Goal: Task Accomplishment & Management: Manage account settings

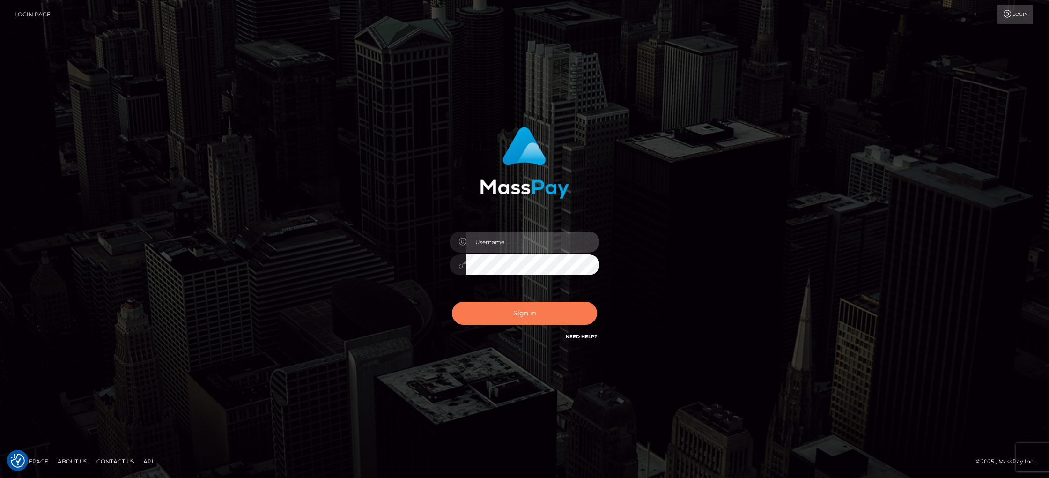
type input "[DOMAIN_NAME]"
click at [495, 316] on button "Sign in" at bounding box center [524, 313] width 145 height 23
type input "[DOMAIN_NAME]"
click at [516, 316] on button "Sign in" at bounding box center [524, 313] width 145 height 23
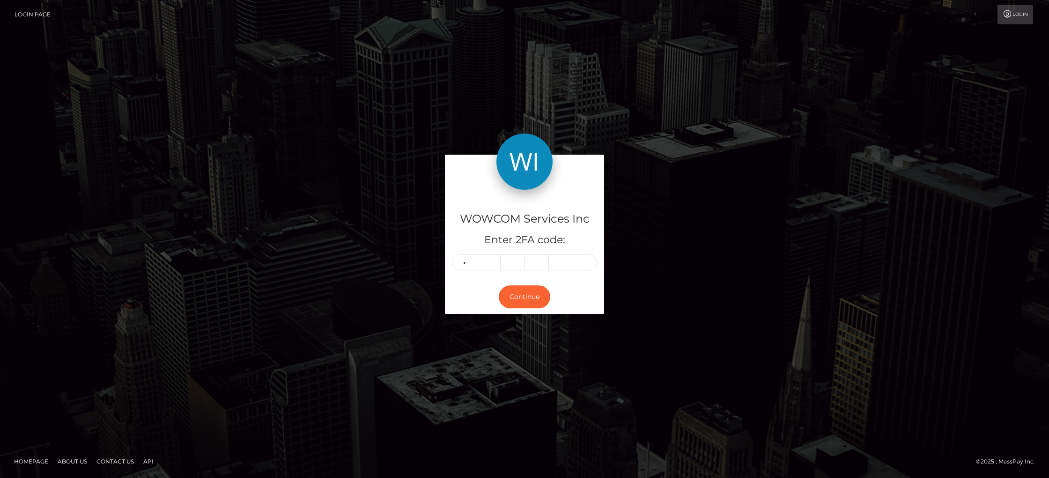
type input "2"
type input "9"
type input "5"
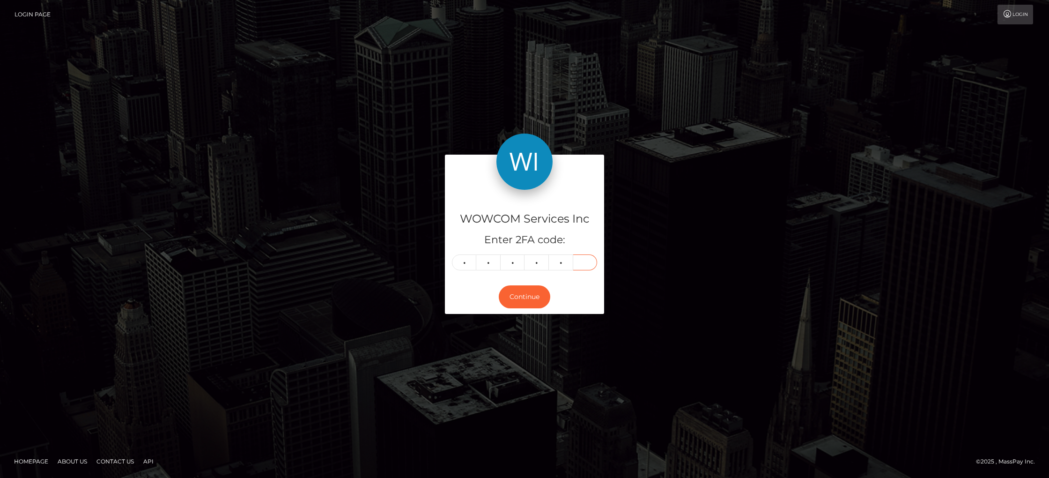
type input "7"
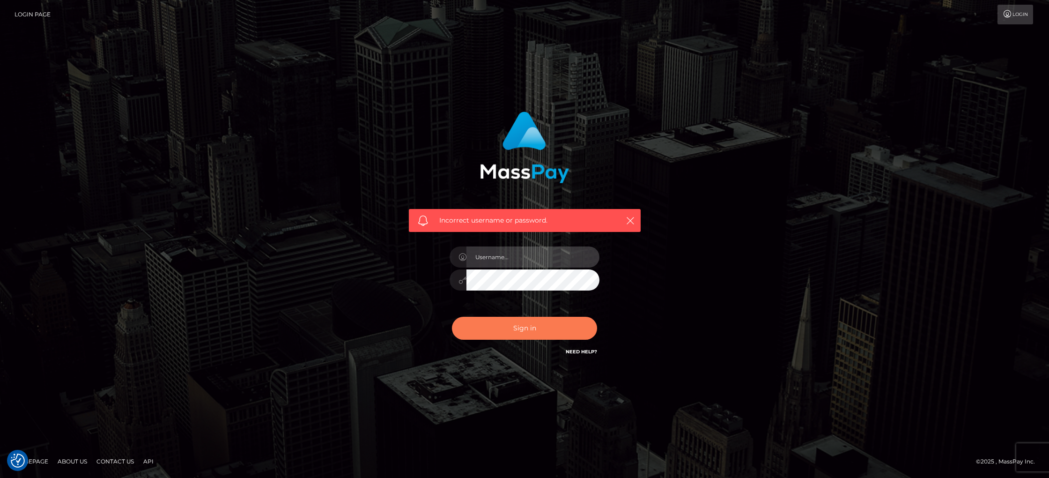
type input "angeliki.wow"
click at [503, 333] on button "Sign in" at bounding box center [524, 327] width 145 height 23
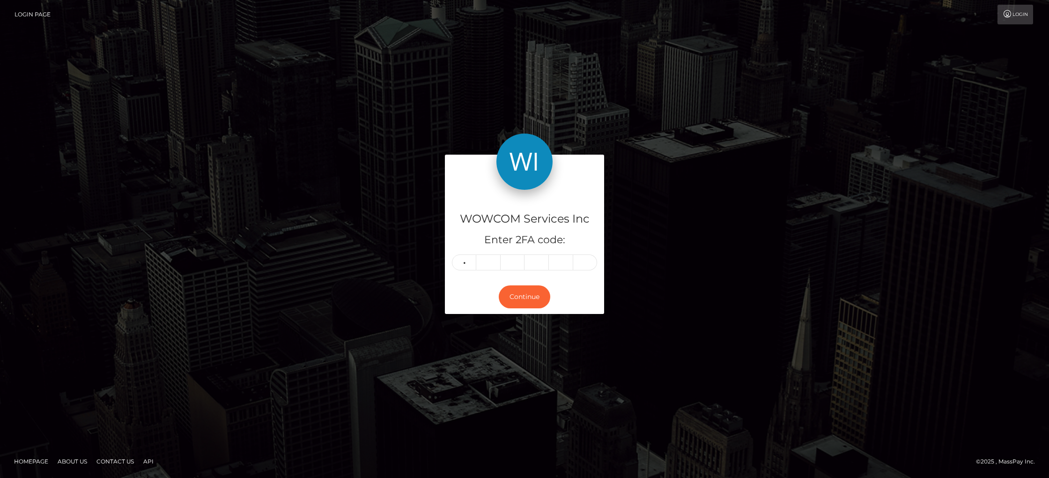
type input "1"
type input "7"
type input "2"
type input "7"
type input "9"
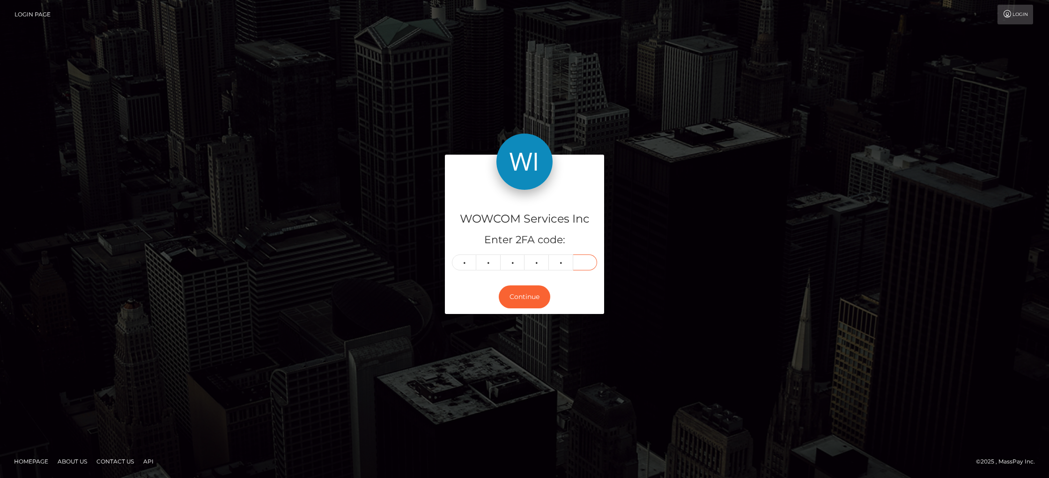
type input "3"
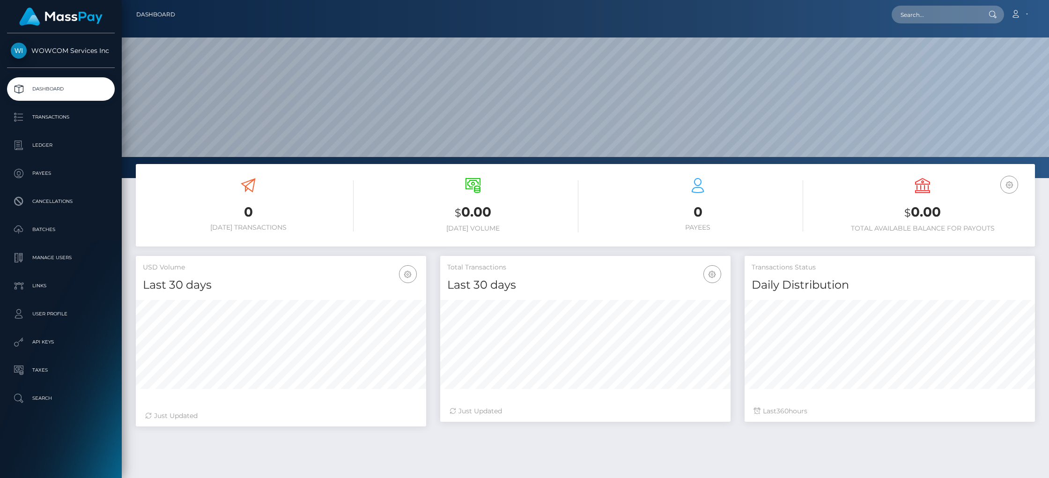
scroll to position [166, 290]
click at [48, 309] on p "User Profile" at bounding box center [61, 314] width 100 height 14
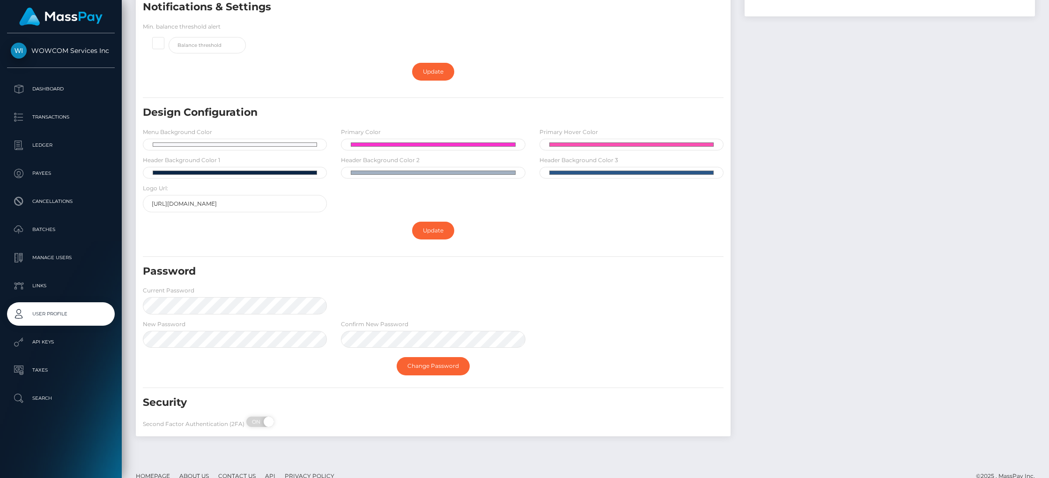
scroll to position [217, 0]
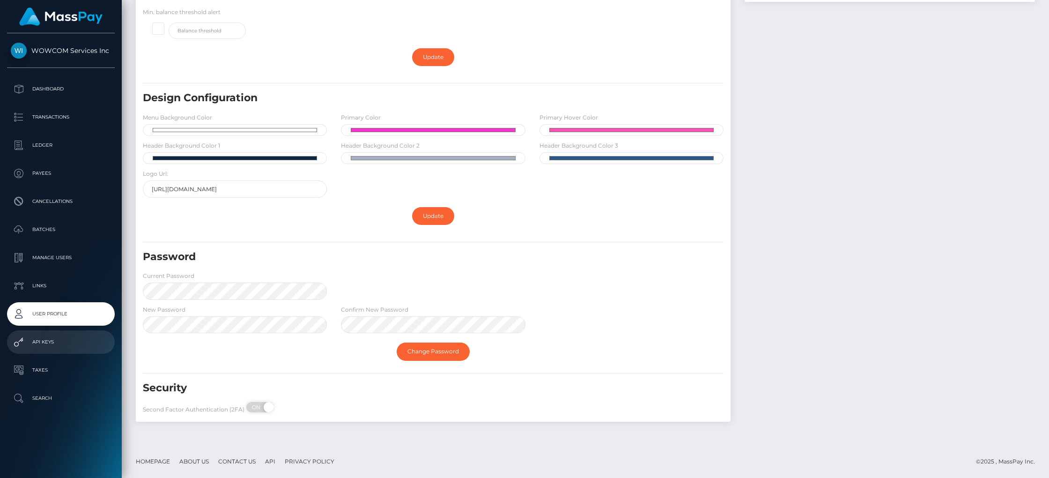
click at [51, 343] on p "API Keys" at bounding box center [61, 342] width 100 height 14
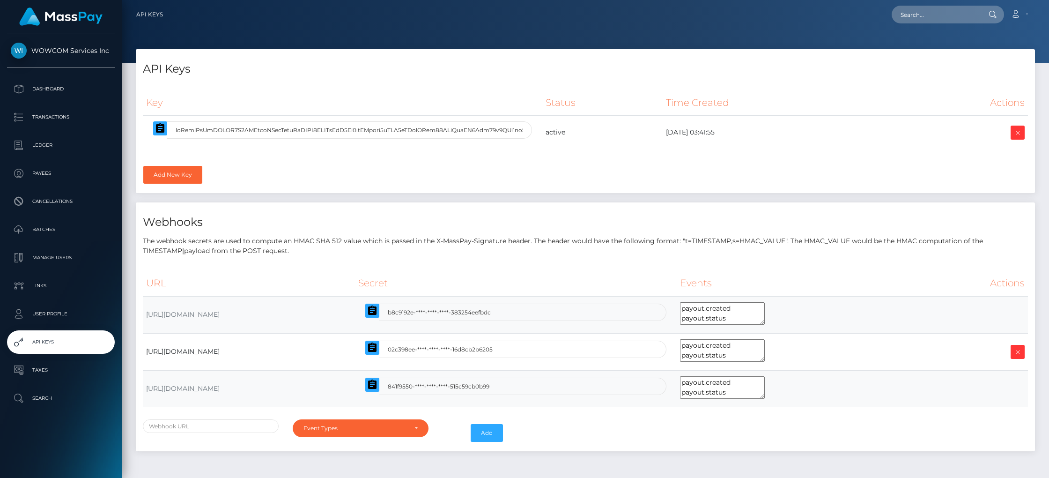
select select
drag, startPoint x: 47, startPoint y: 370, endPoint x: 46, endPoint y: 382, distance: 11.3
click at [47, 370] on p "Taxes" at bounding box center [61, 370] width 100 height 14
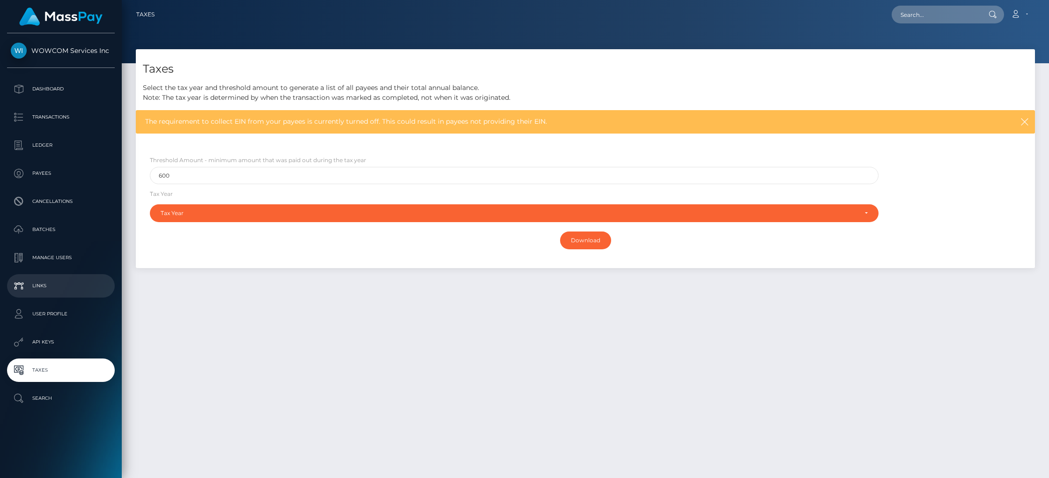
click at [51, 282] on p "Links" at bounding box center [61, 286] width 100 height 14
click at [53, 260] on p "Manage Users" at bounding box center [61, 257] width 100 height 14
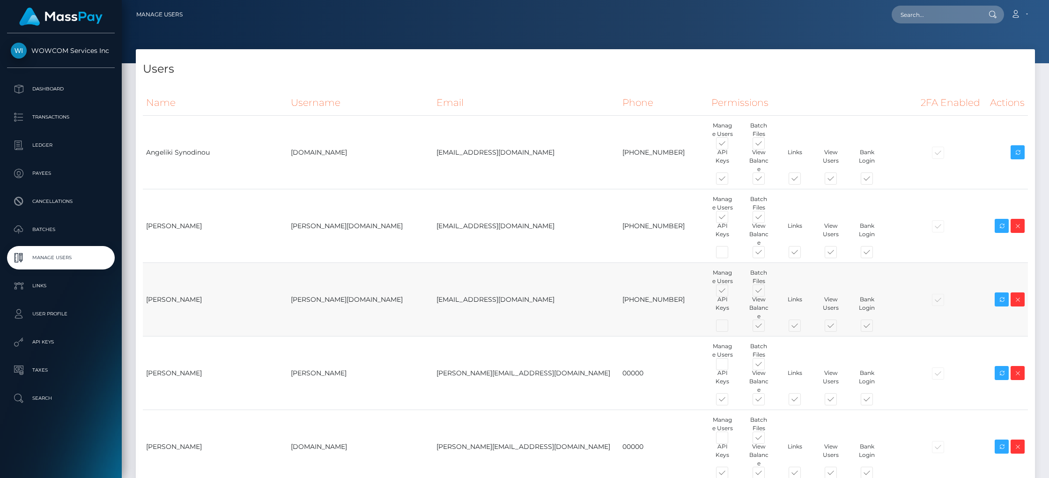
click at [730, 292] on span at bounding box center [730, 292] width 0 height 0
click at [730, 292] on input "checkbox" at bounding box center [733, 295] width 6 height 6
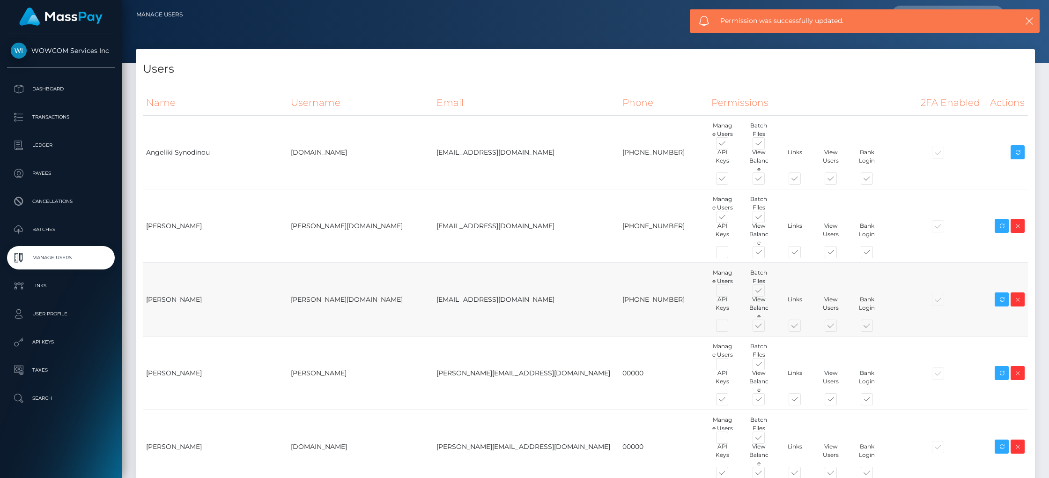
drag, startPoint x: 633, startPoint y: 275, endPoint x: 684, endPoint y: 292, distance: 54.3
click at [730, 292] on span at bounding box center [730, 292] width 0 height 0
click at [730, 292] on input "checkbox" at bounding box center [733, 295] width 6 height 6
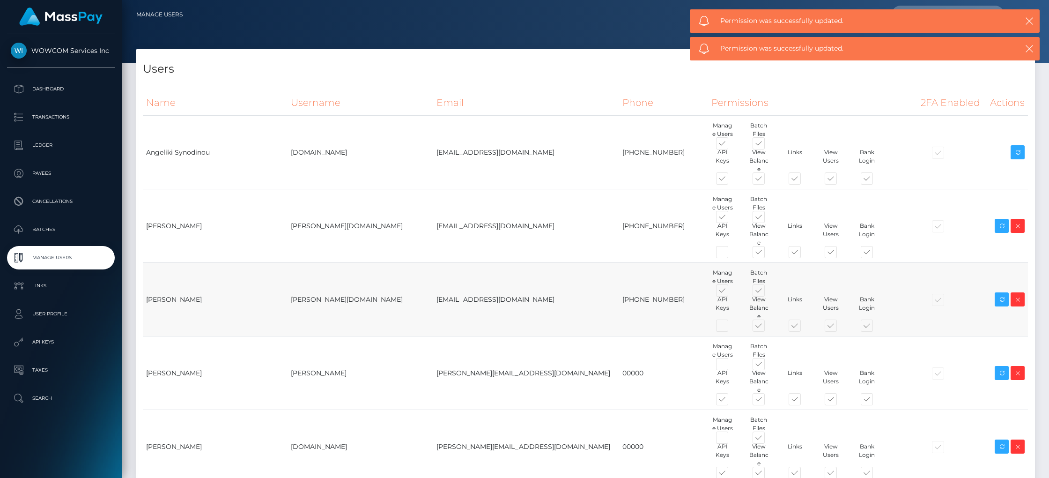
click at [730, 292] on span at bounding box center [730, 292] width 0 height 0
click at [730, 292] on input "checkbox" at bounding box center [733, 295] width 6 height 6
checkbox input "false"
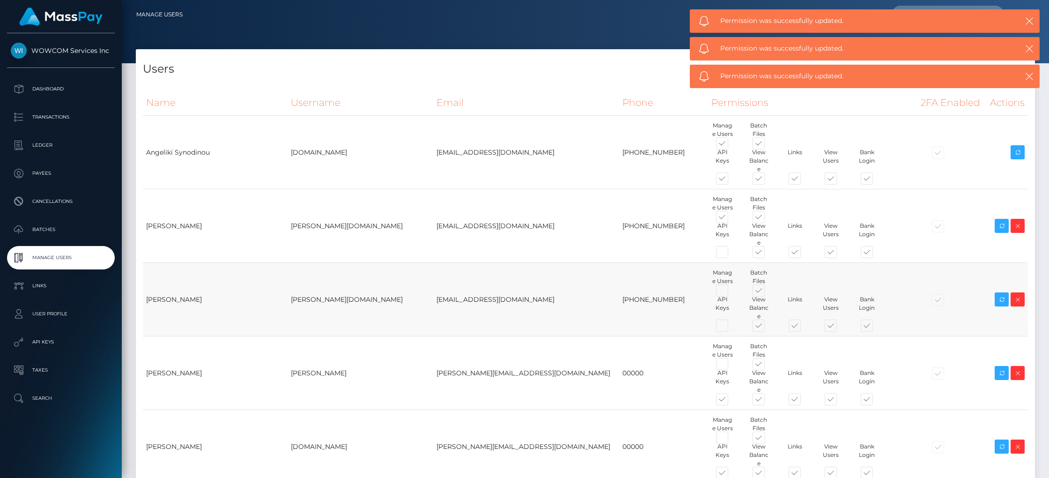
drag, startPoint x: 637, startPoint y: 206, endPoint x: 609, endPoint y: 250, distance: 52.8
click at [730, 219] on span at bounding box center [730, 219] width 0 height 0
click at [730, 219] on input "checkbox" at bounding box center [733, 222] width 6 height 6
checkbox input "false"
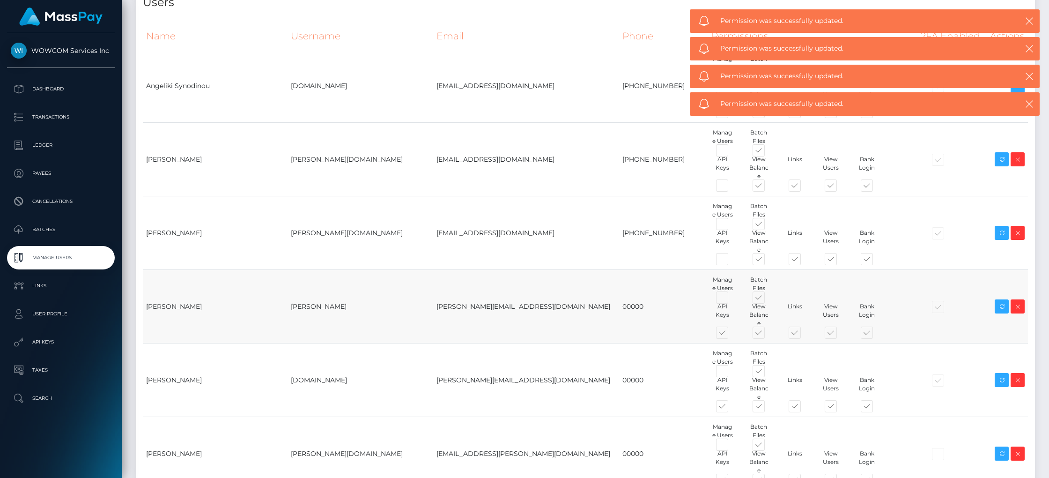
scroll to position [63, 0]
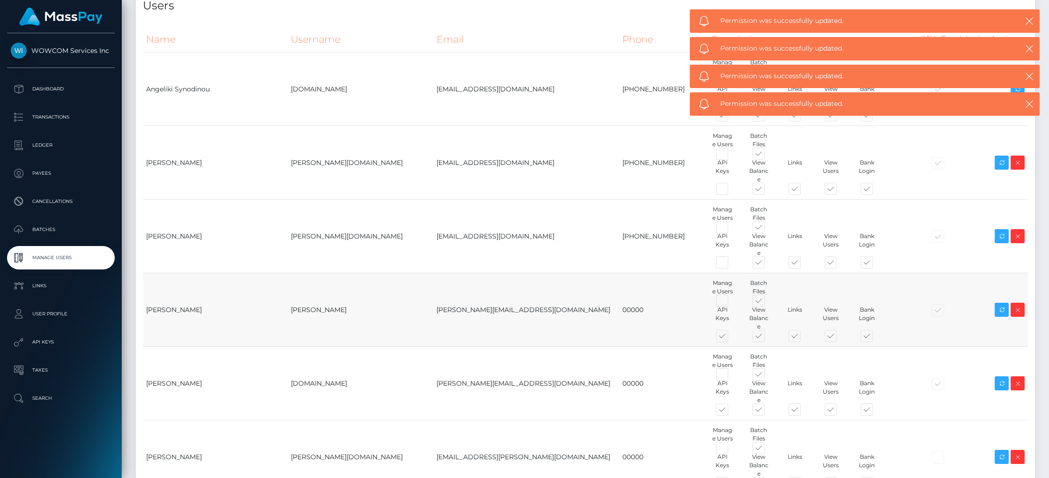
click at [730, 302] on span at bounding box center [730, 302] width 0 height 0
click at [730, 302] on input "checkbox" at bounding box center [733, 305] width 6 height 6
checkbox input "true"
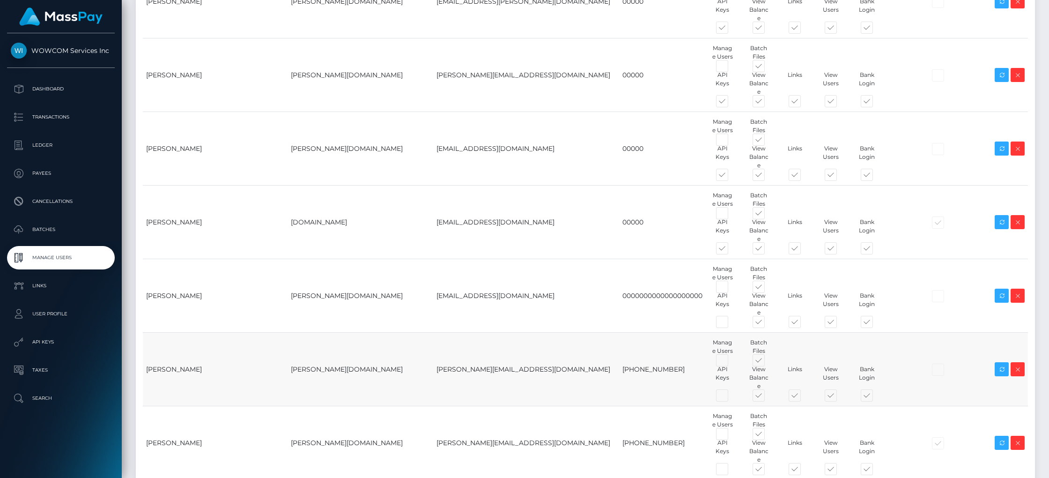
scroll to position [521, 0]
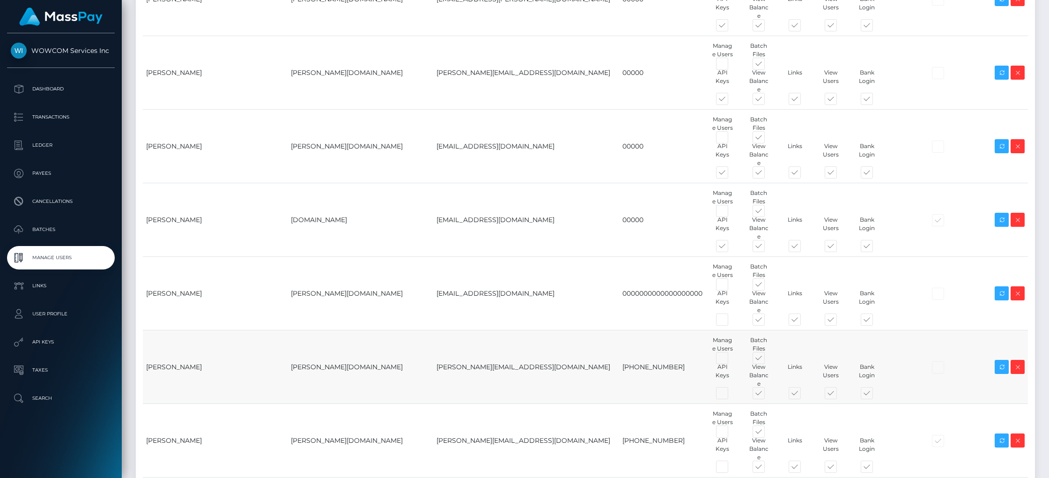
click at [730, 360] on span at bounding box center [730, 360] width 0 height 0
click at [730, 360] on input "checkbox" at bounding box center [733, 363] width 6 height 6
checkbox input "true"
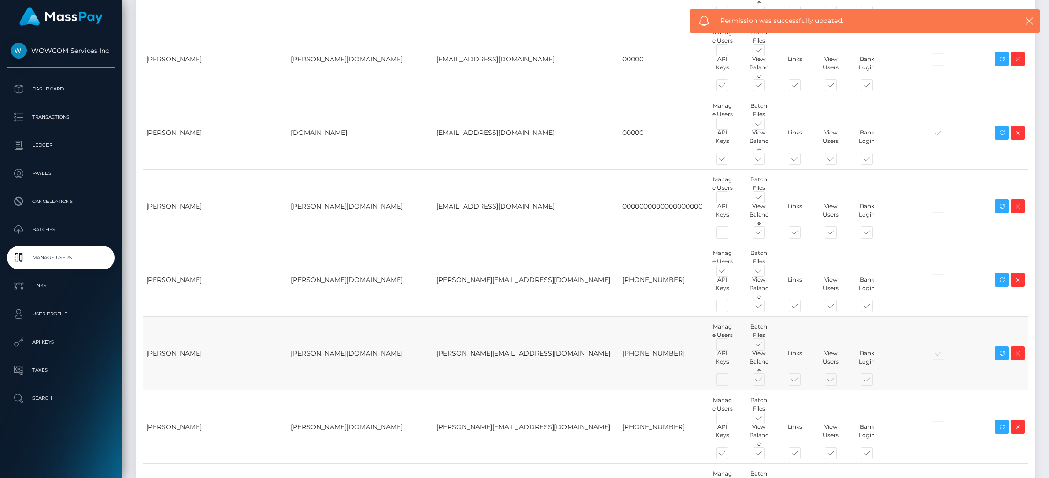
scroll to position [611, 0]
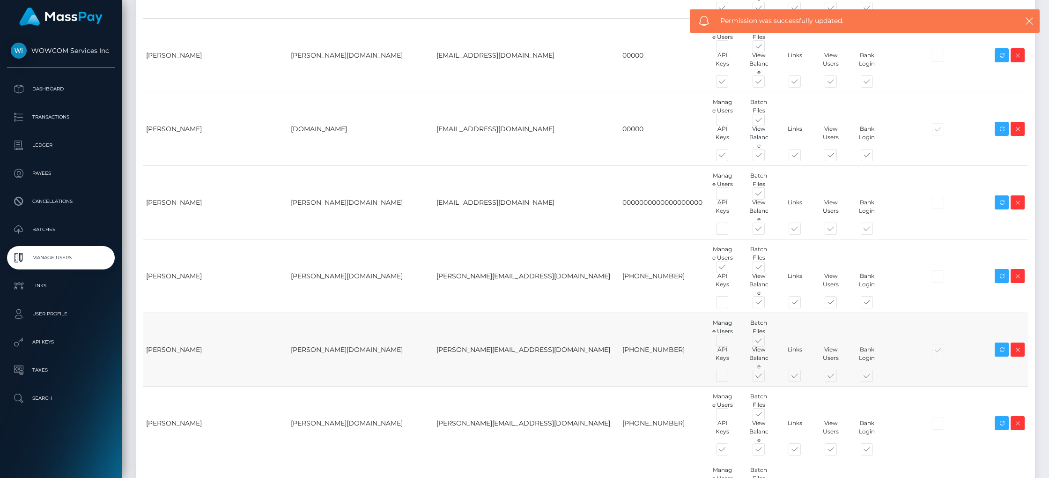
click at [730, 342] on span at bounding box center [730, 342] width 0 height 0
click at [730, 342] on input "checkbox" at bounding box center [733, 345] width 6 height 6
checkbox input "true"
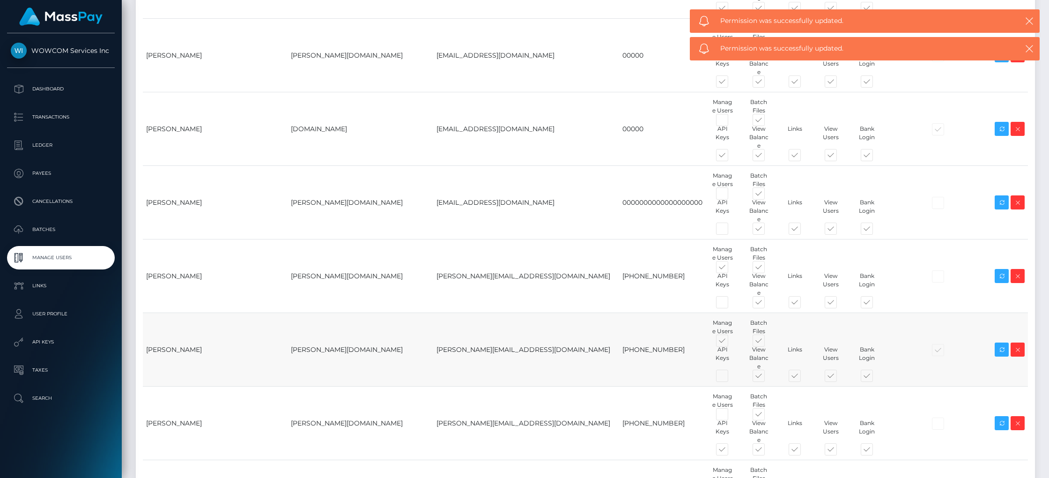
drag, startPoint x: 633, startPoint y: 278, endPoint x: 628, endPoint y: 247, distance: 31.2
click at [730, 377] on span at bounding box center [730, 377] width 0 height 0
click at [730, 377] on input "checkbox" at bounding box center [733, 380] width 6 height 6
checkbox input "true"
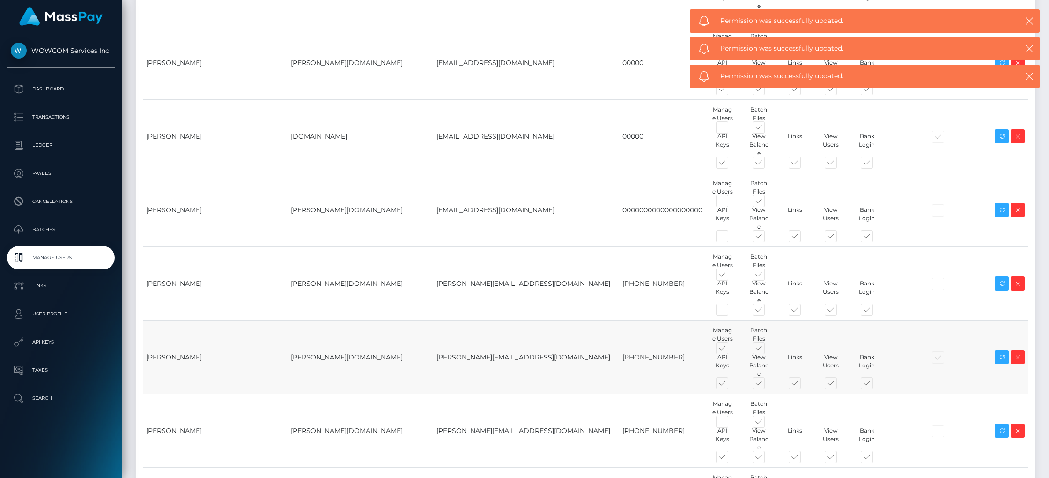
scroll to position [597, 0]
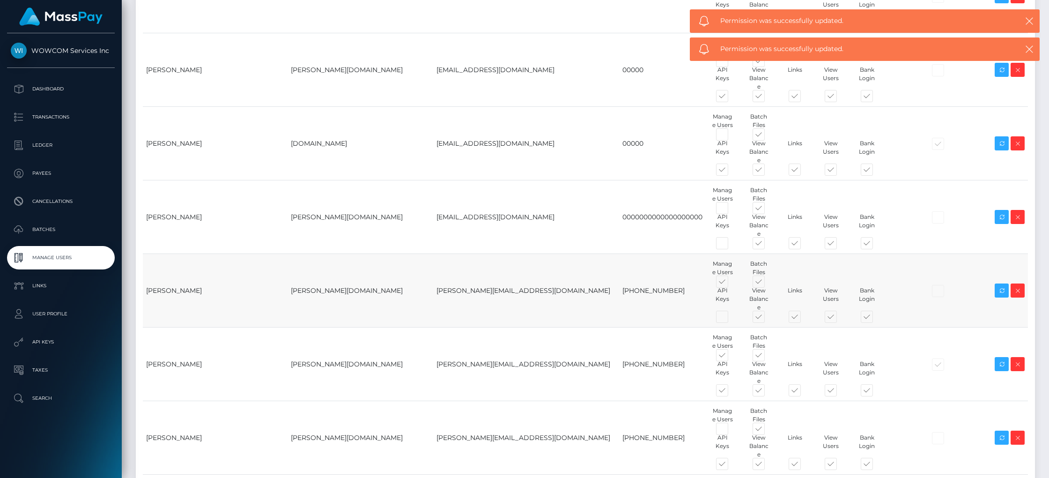
click at [730, 318] on span at bounding box center [730, 318] width 0 height 0
click at [730, 318] on input "checkbox" at bounding box center [733, 321] width 6 height 6
checkbox input "true"
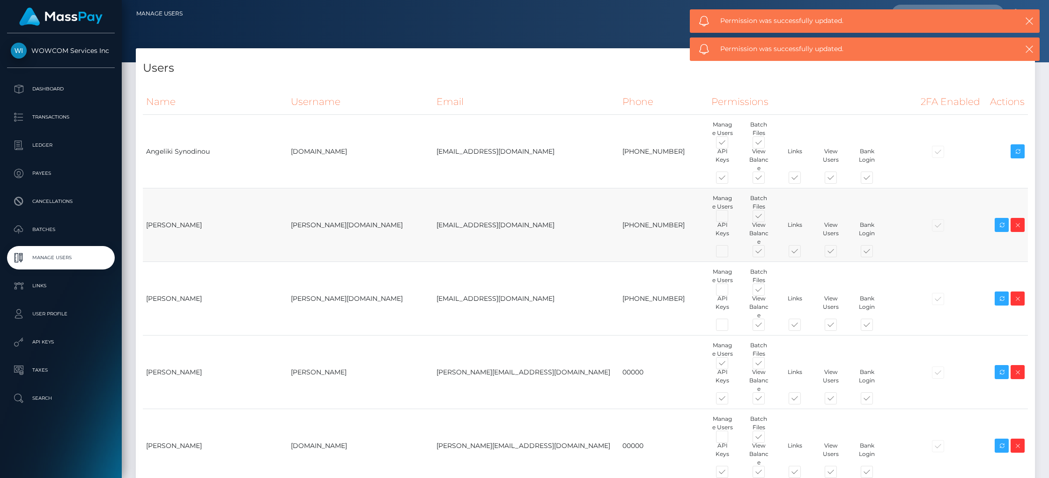
scroll to position [2, 0]
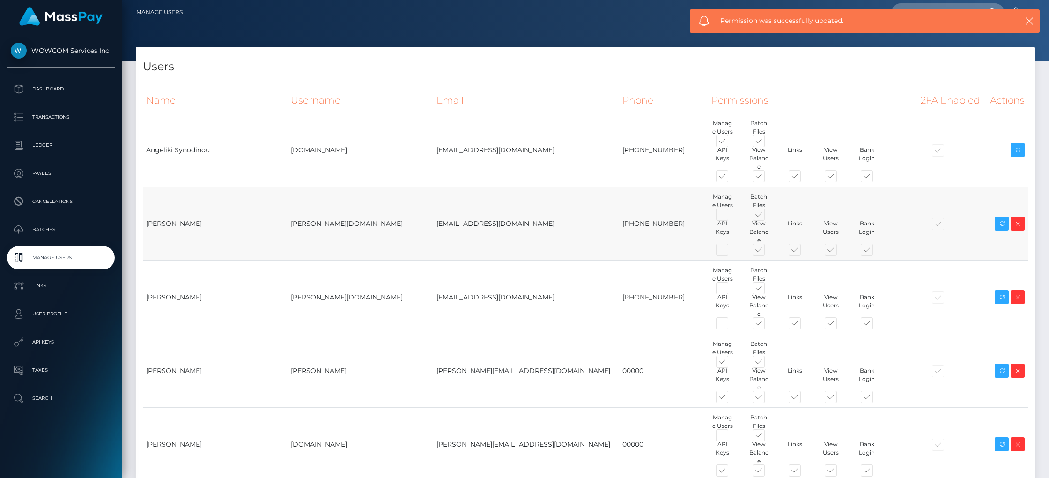
click at [708, 210] on td "Manage Users Batch Files" at bounding box center [812, 224] width 209 height 74
click at [730, 216] on span at bounding box center [730, 216] width 0 height 0
click at [730, 216] on input "checkbox" at bounding box center [733, 219] width 6 height 6
checkbox input "true"
click at [730, 290] on span at bounding box center [730, 290] width 0 height 0
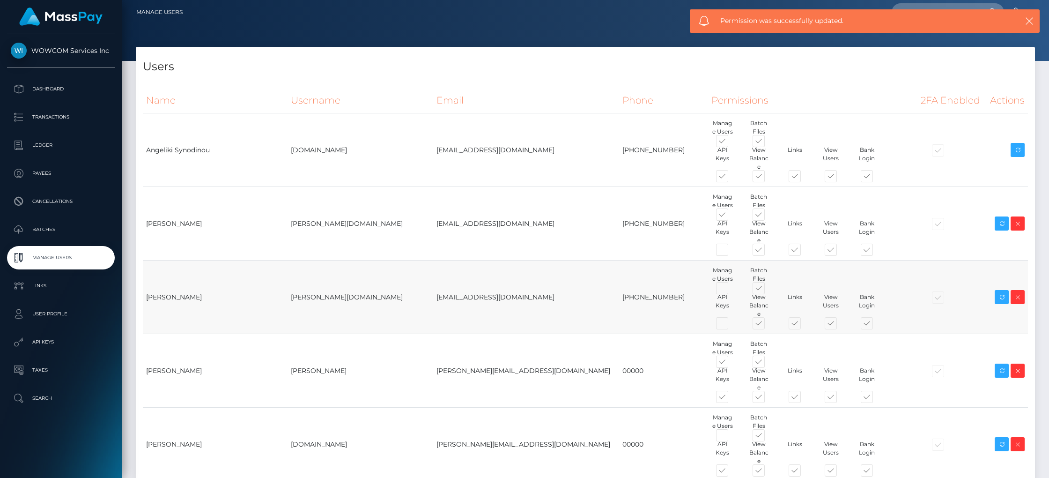
click at [730, 290] on input "checkbox" at bounding box center [733, 293] width 6 height 6
checkbox input "true"
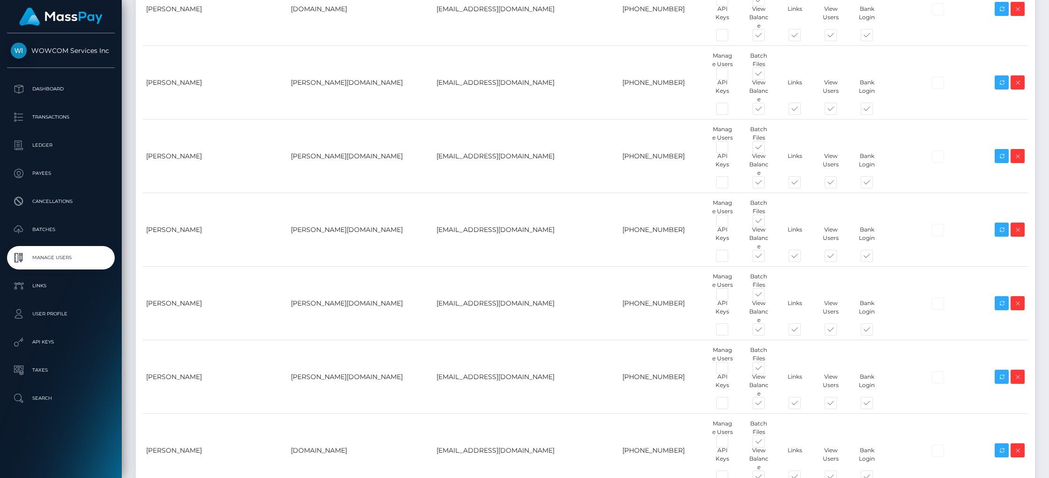
scroll to position [2940, 0]
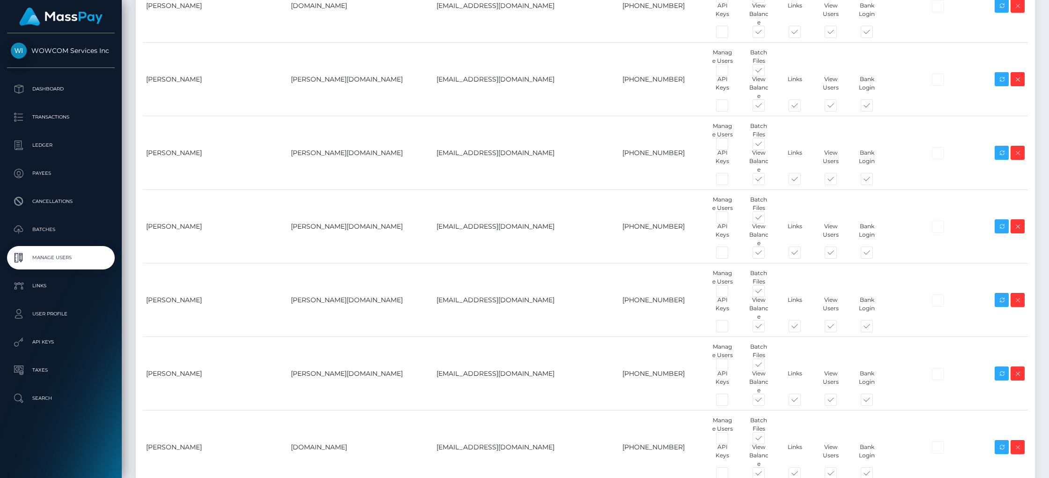
type input "gride"
type input "Alexand"
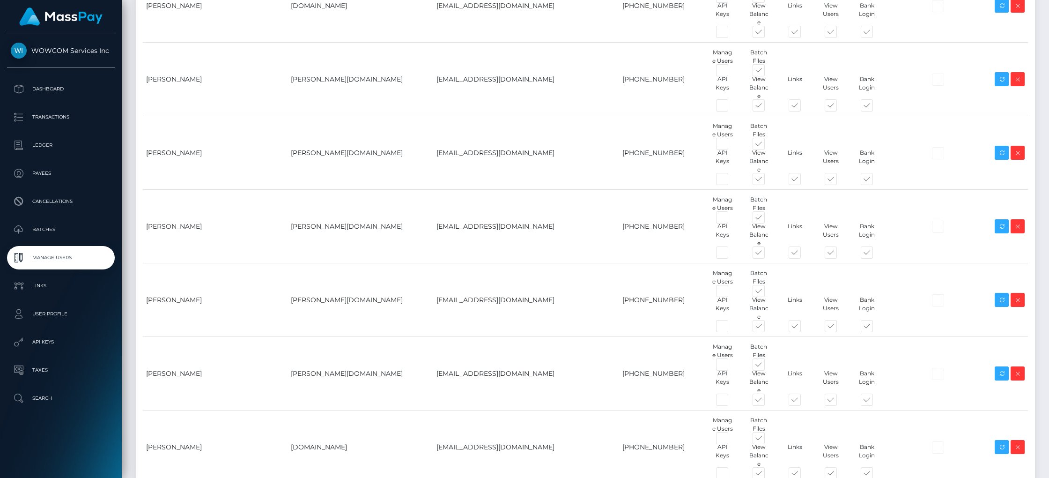
paste input "agridea@wowvegas.com"
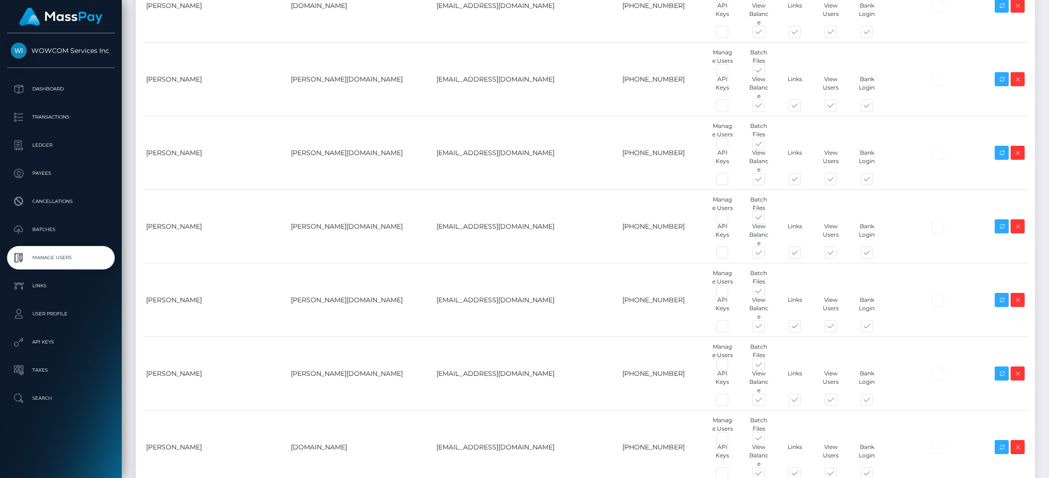
type input "agridea@wowvegas.com"
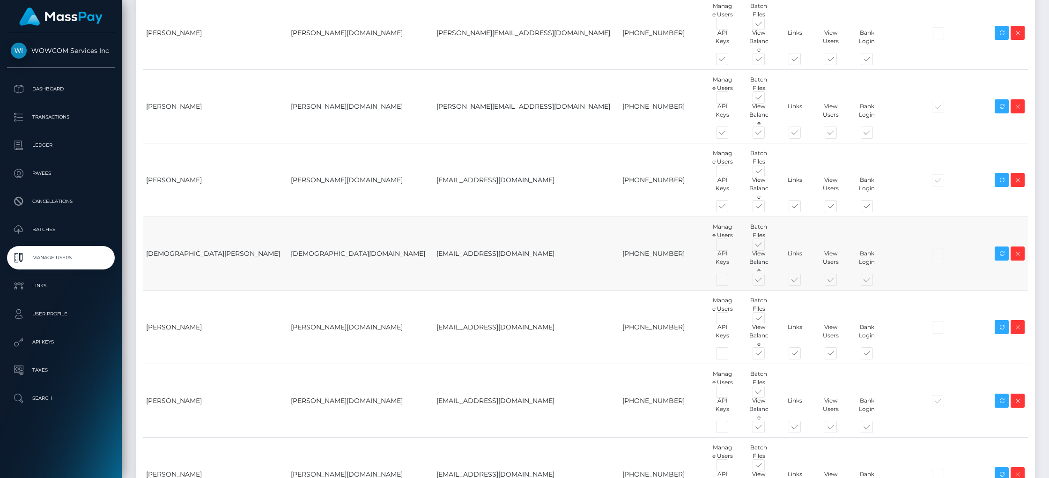
type input "1234"
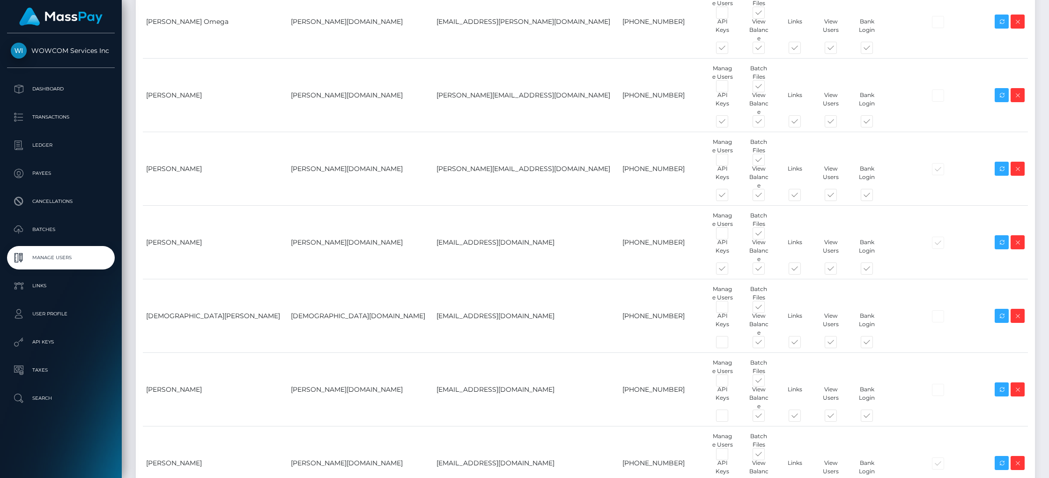
scroll to position [1230, 0]
